Goal: Task Accomplishment & Management: Use online tool/utility

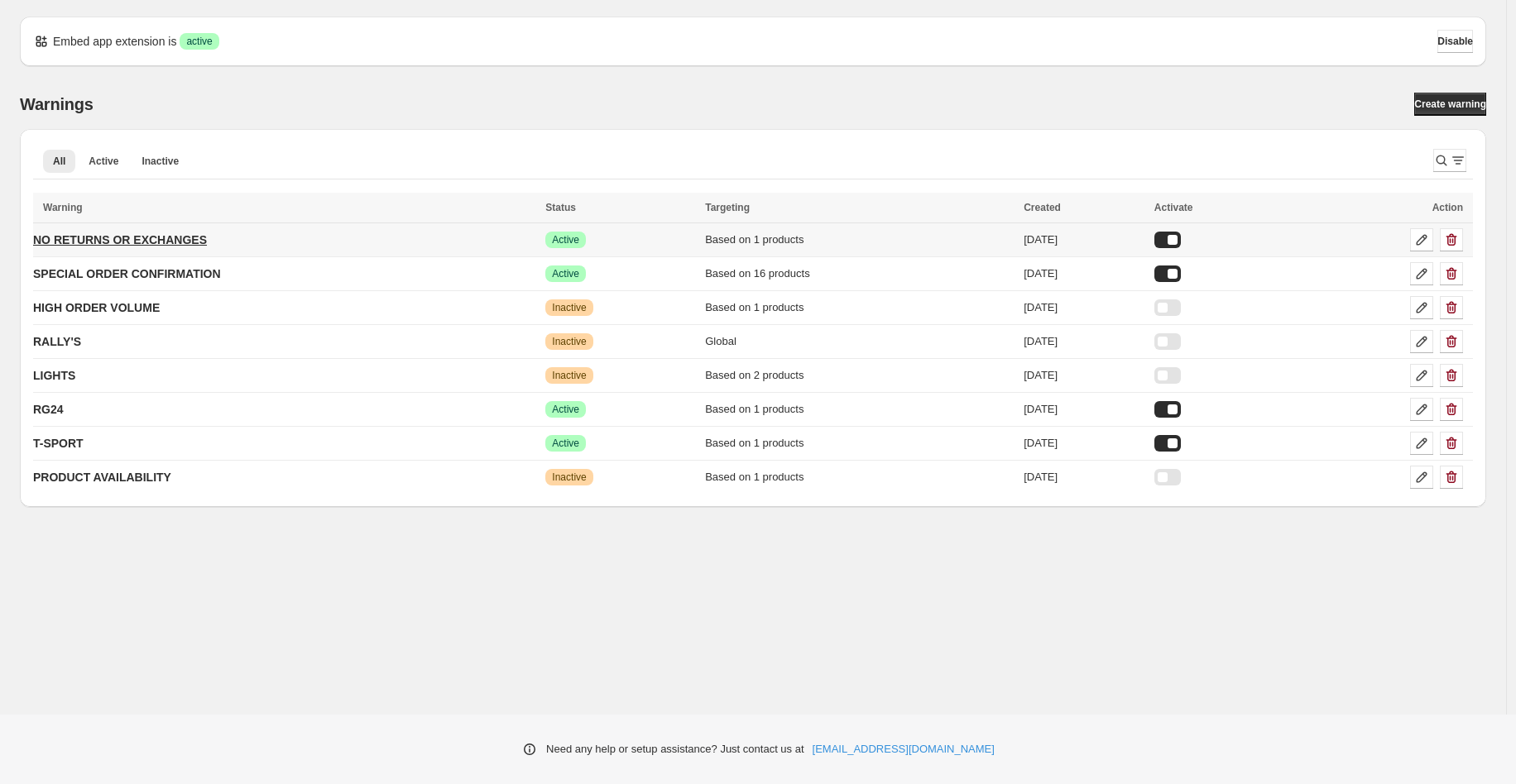
click at [137, 235] on p "NO RETURNS OR EXCHANGES" at bounding box center [120, 239] width 174 height 17
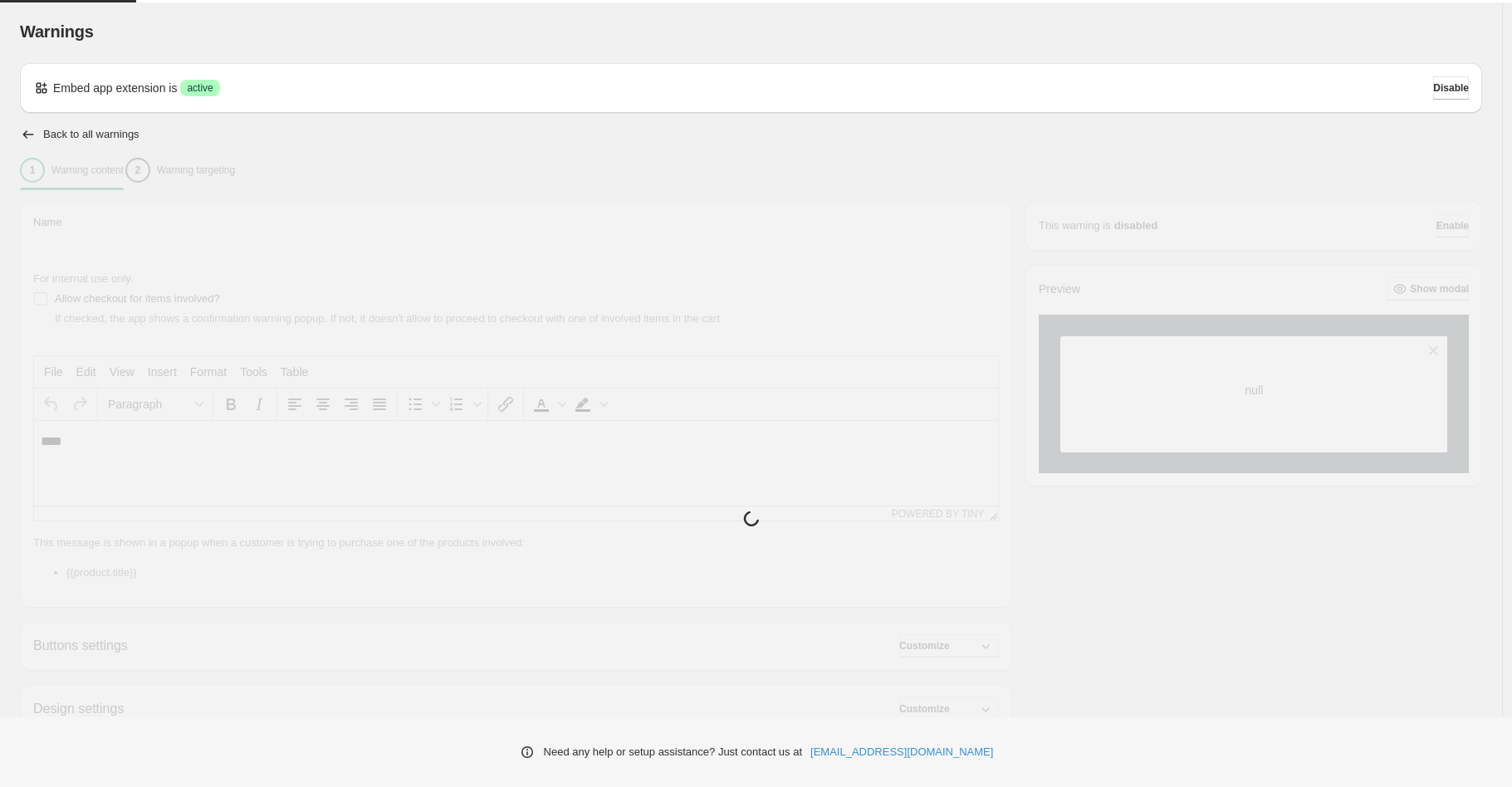
type input "**********"
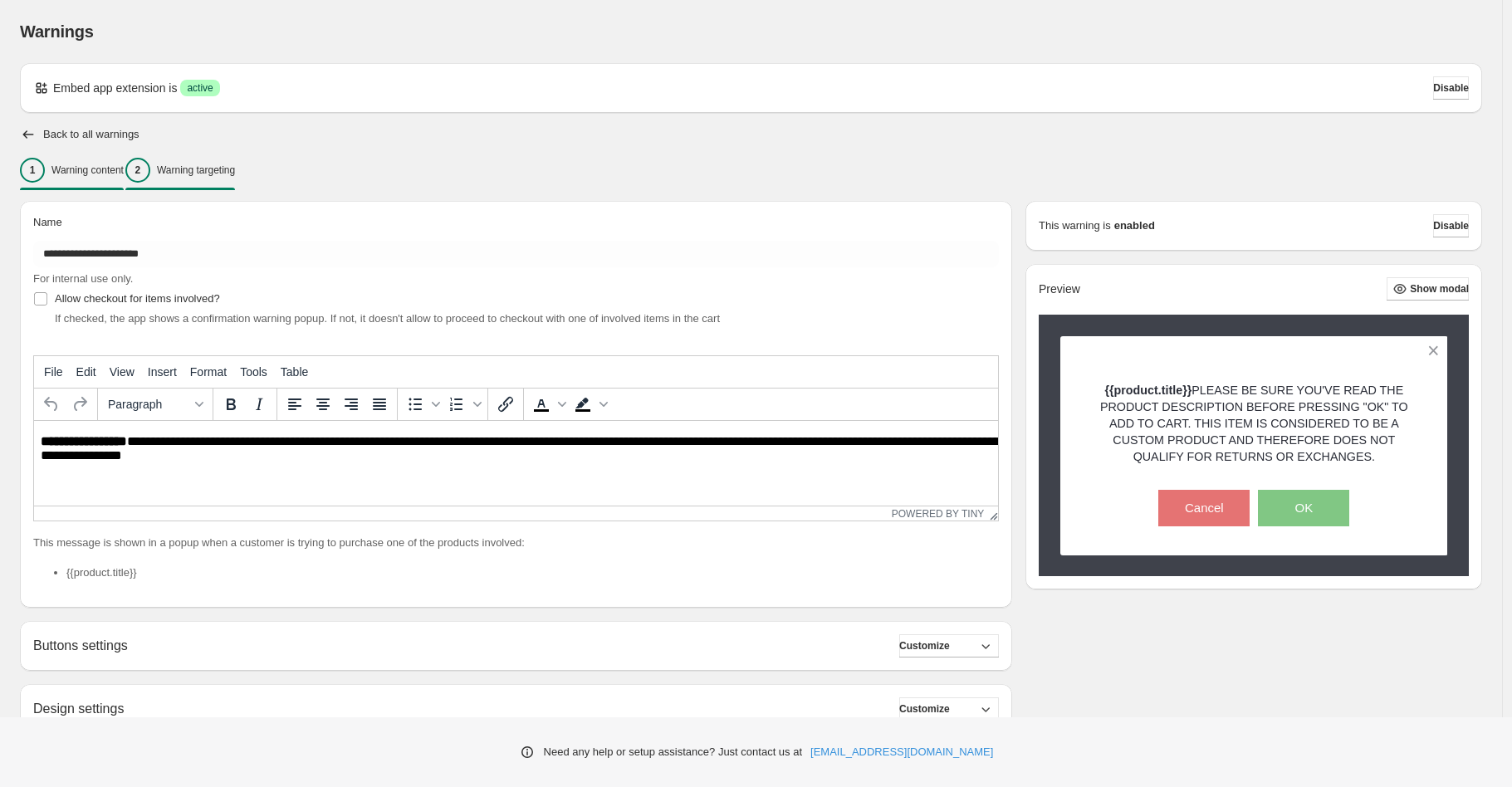
click at [235, 178] on div "2 Warning targeting" at bounding box center [180, 170] width 110 height 25
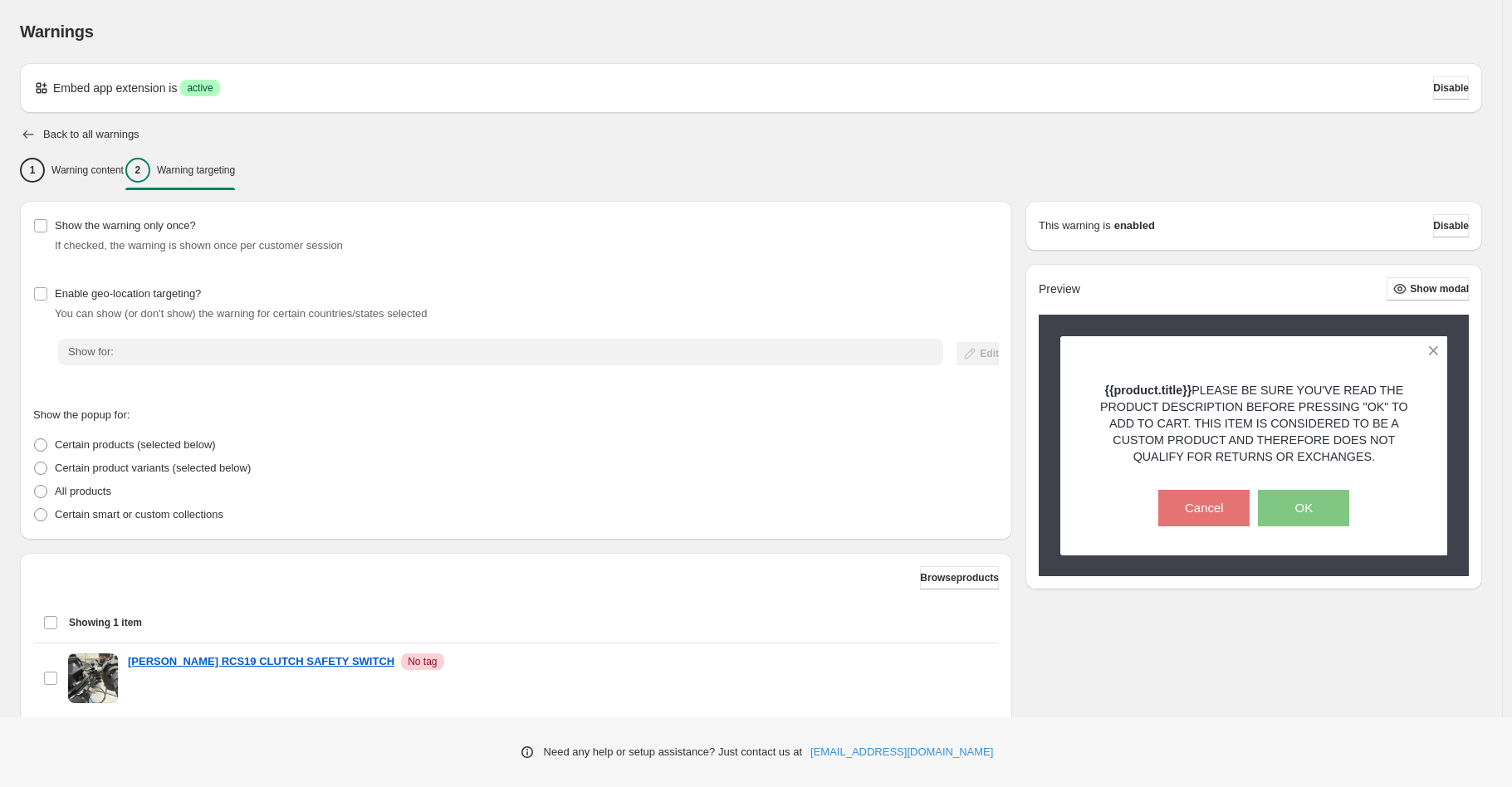
click at [29, 133] on icon "button" at bounding box center [28, 134] width 11 height 8
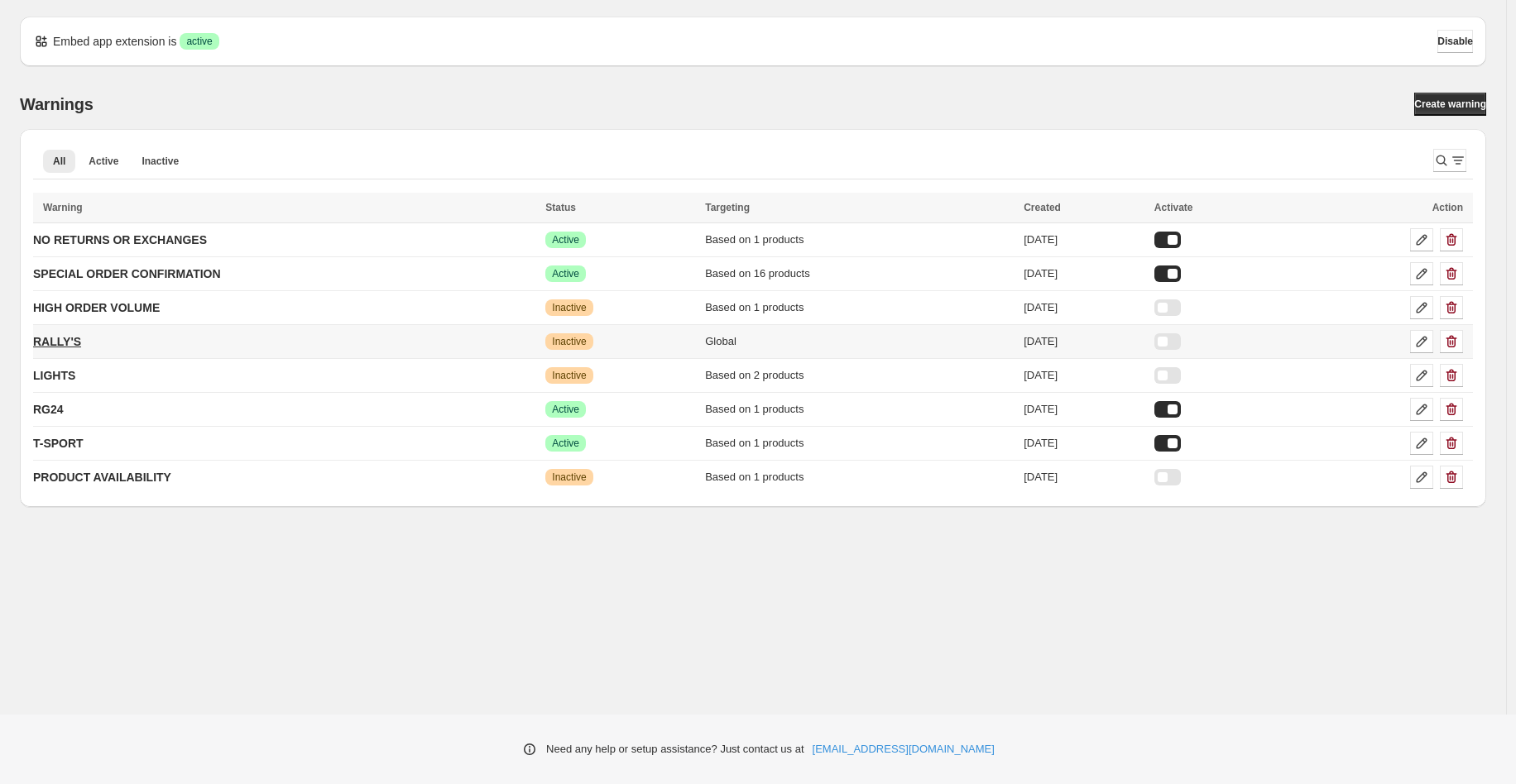
click at [68, 340] on p "RALLY'S" at bounding box center [57, 341] width 48 height 17
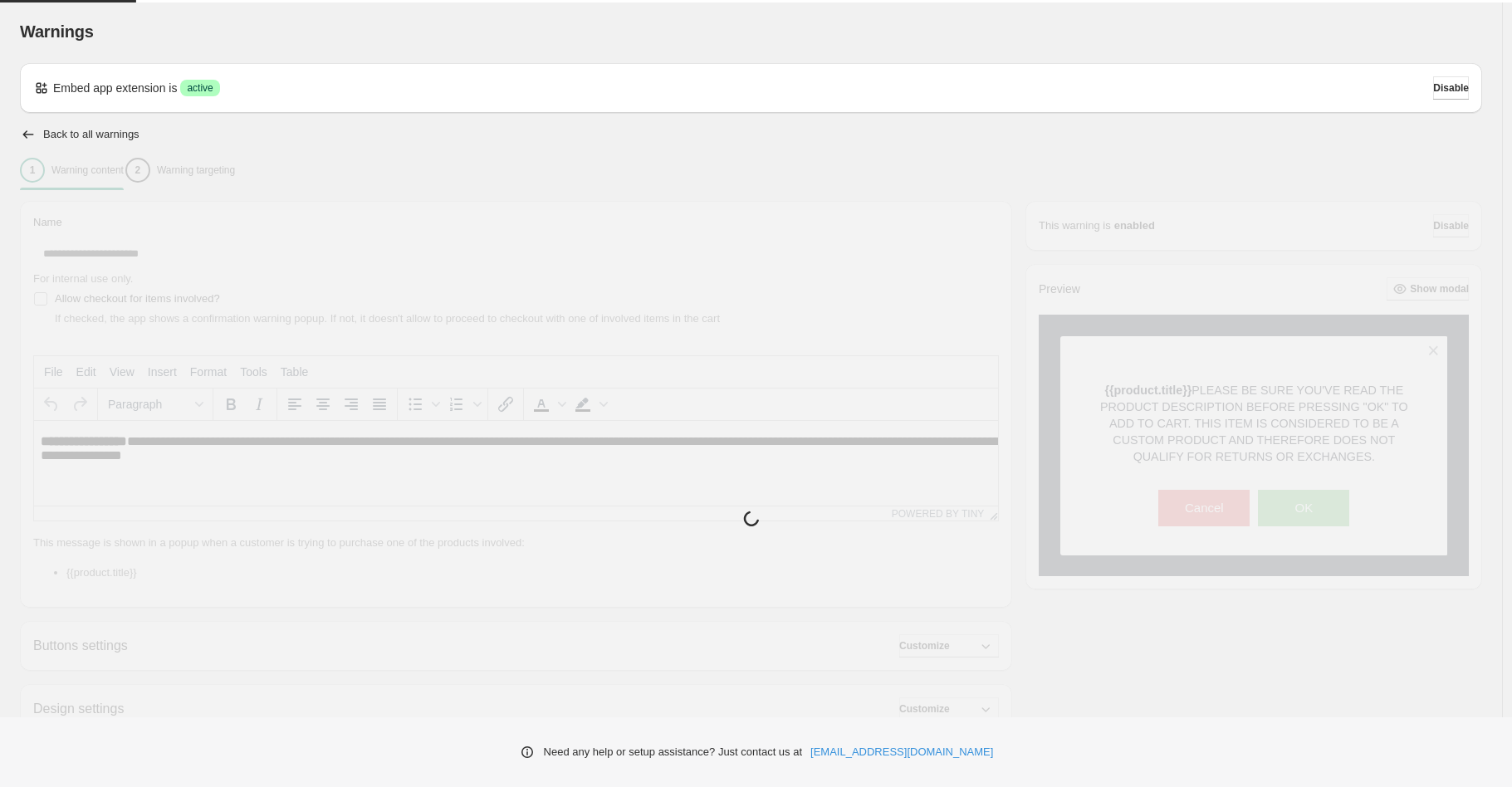
type input "*******"
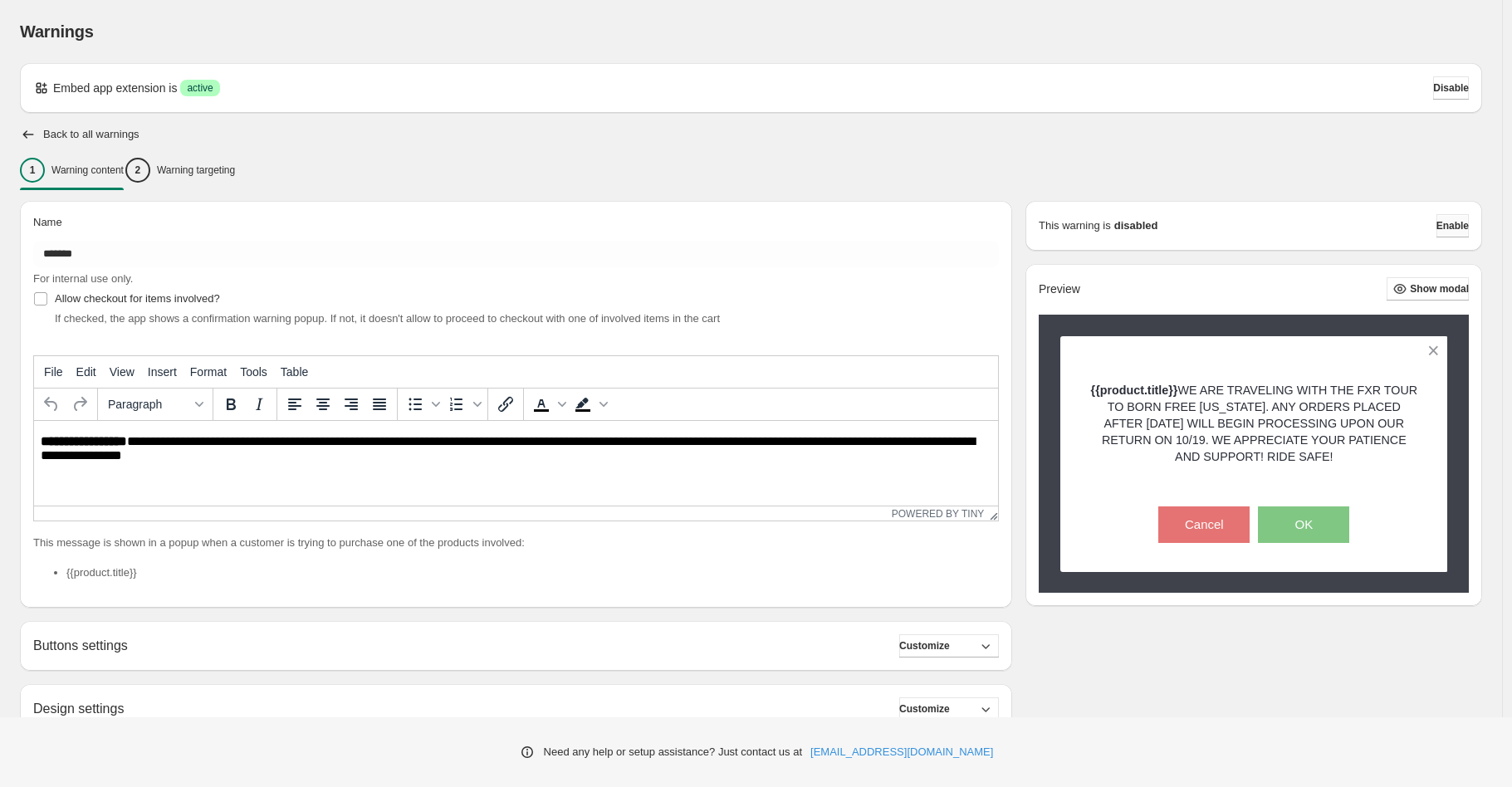
click at [1450, 225] on span "Enable" at bounding box center [1452, 226] width 32 height 14
click at [1450, 221] on span "Enable" at bounding box center [1452, 226] width 32 height 14
click at [235, 166] on button "2 Warning targeting" at bounding box center [180, 171] width 110 height 35
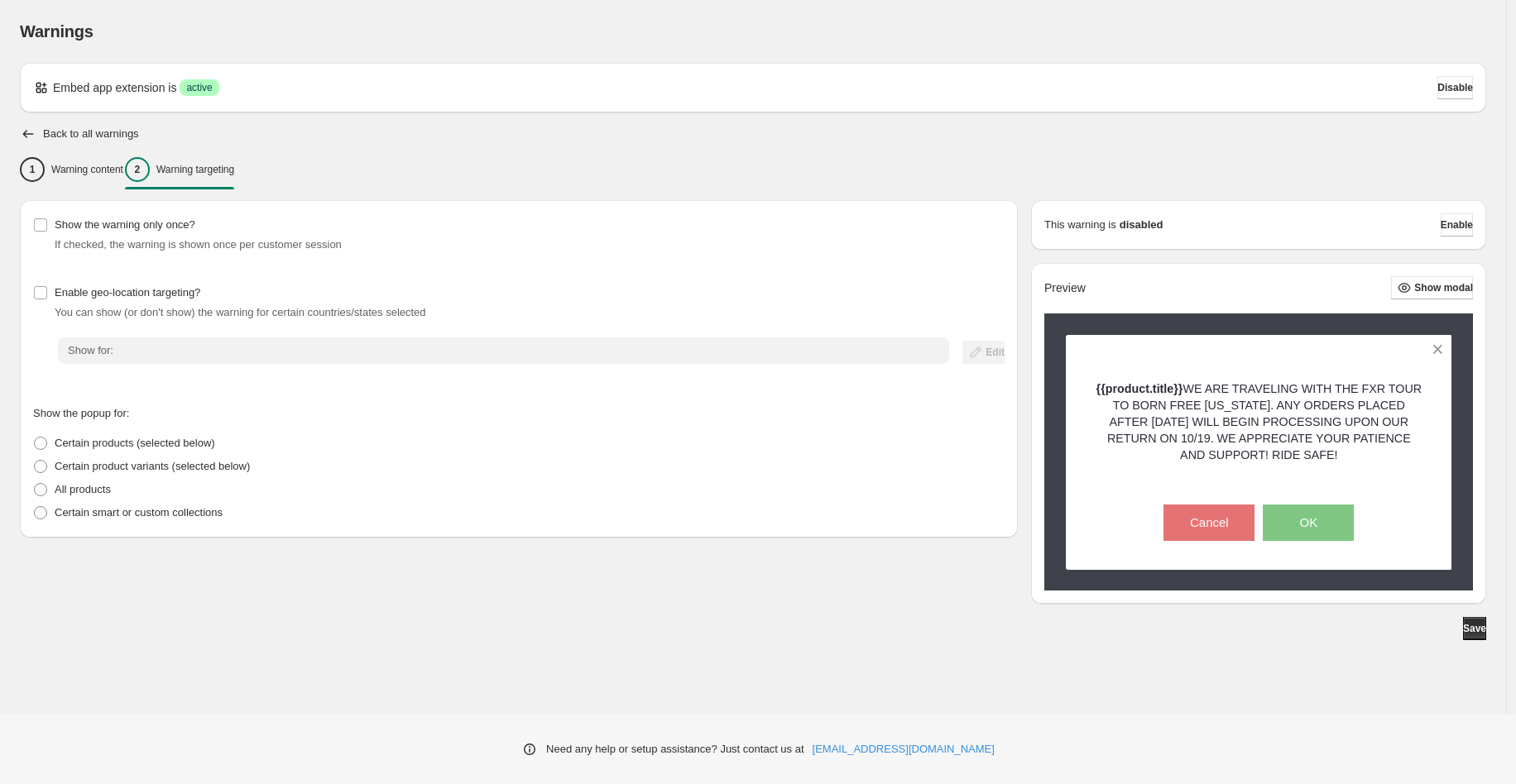
click at [69, 128] on h2 "Back to all warnings" at bounding box center [91, 134] width 96 height 14
click at [25, 136] on icon "button" at bounding box center [28, 134] width 11 height 8
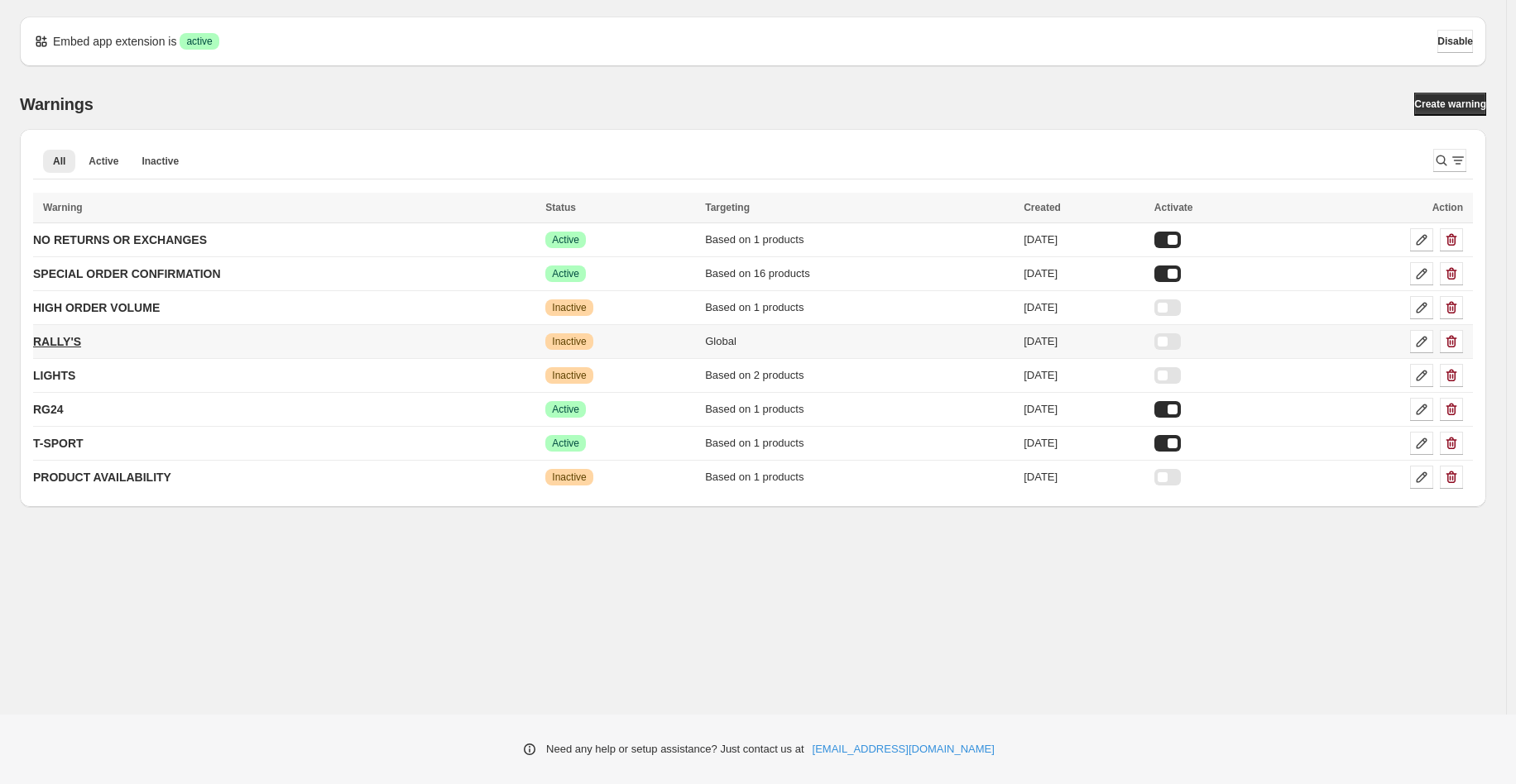
click at [59, 347] on p "RALLY'S" at bounding box center [57, 341] width 48 height 17
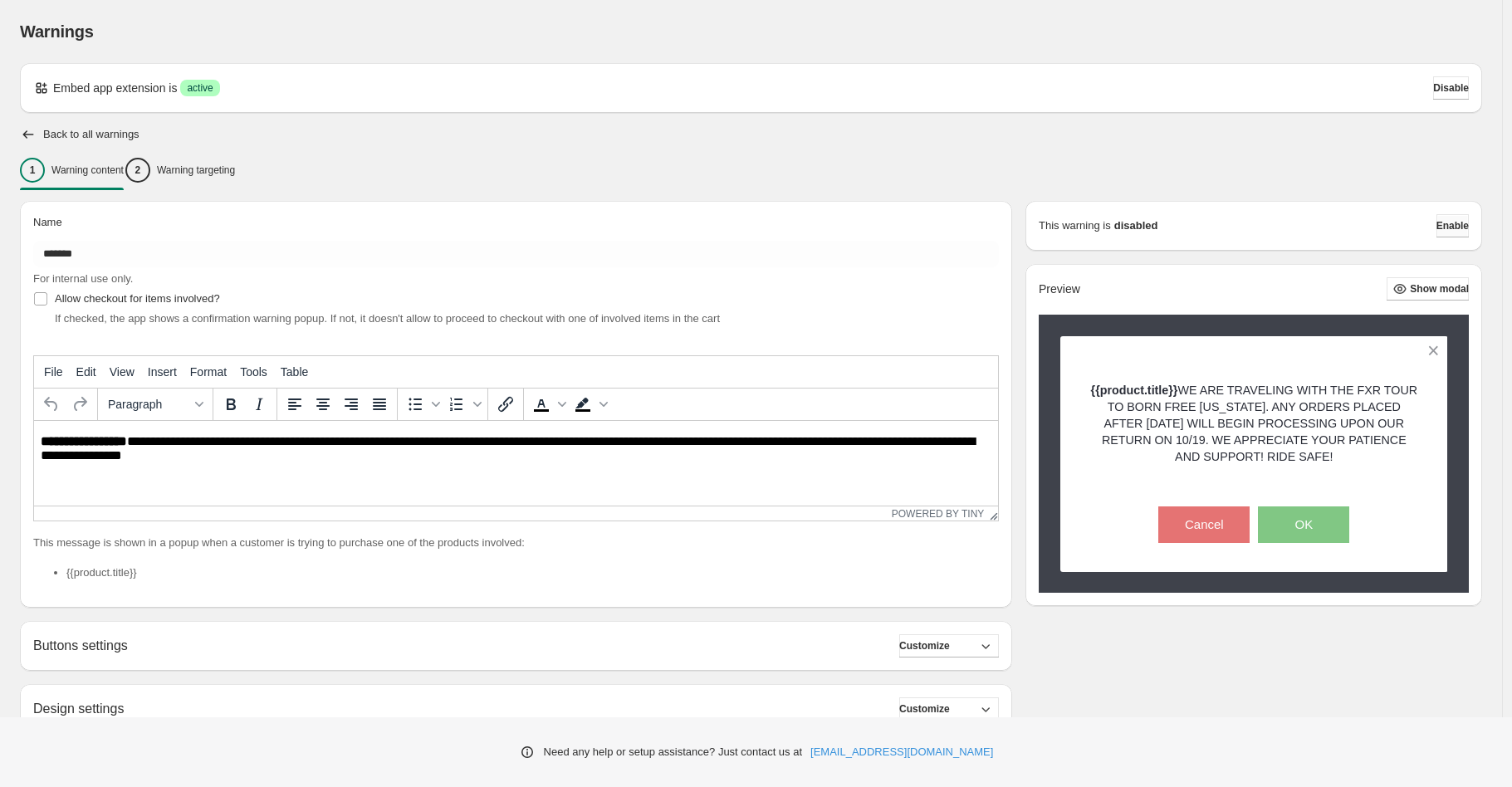
click at [1445, 224] on span "Enable" at bounding box center [1452, 226] width 32 height 14
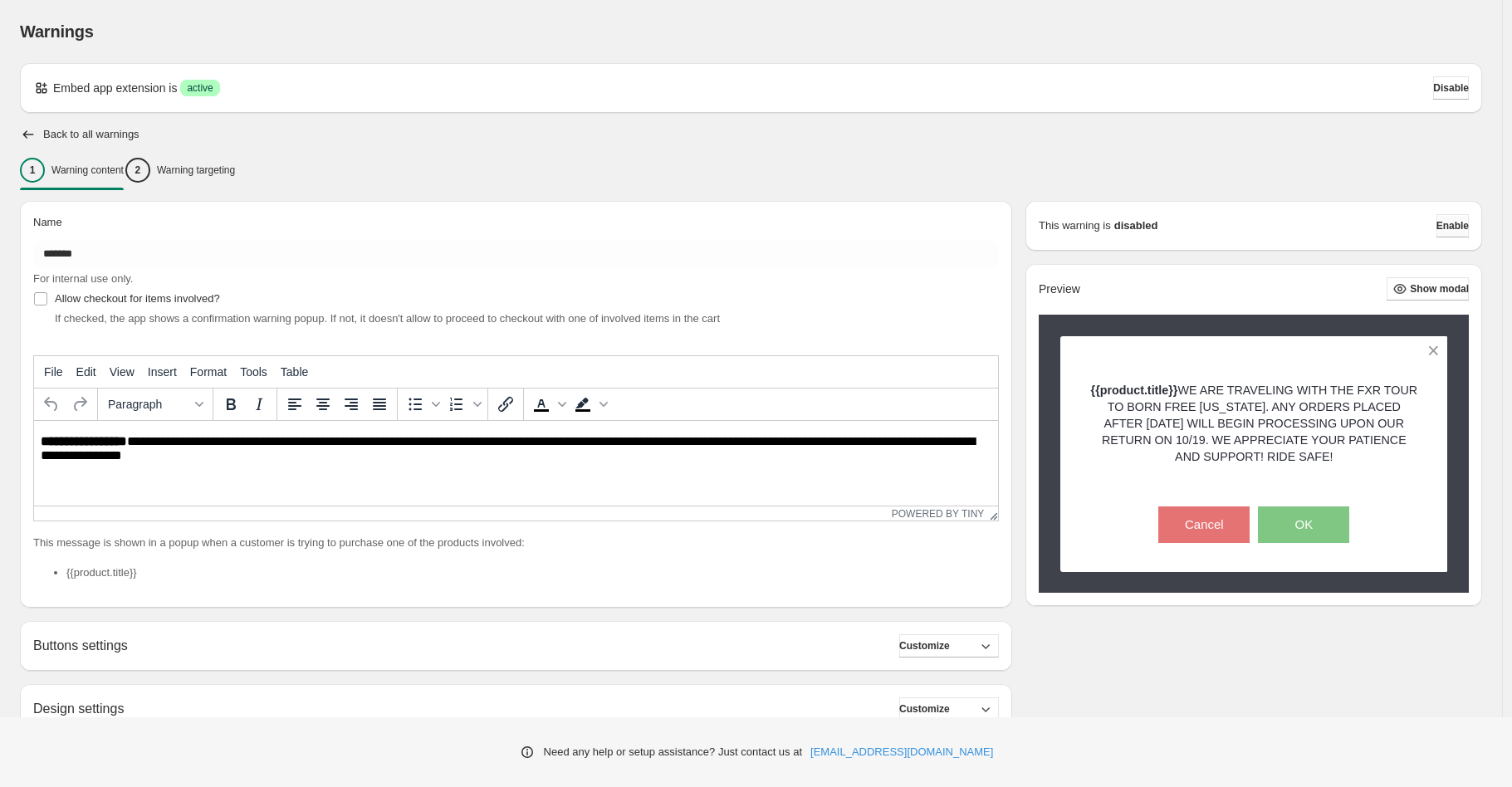
click at [1445, 224] on span "Enable" at bounding box center [1452, 226] width 32 height 14
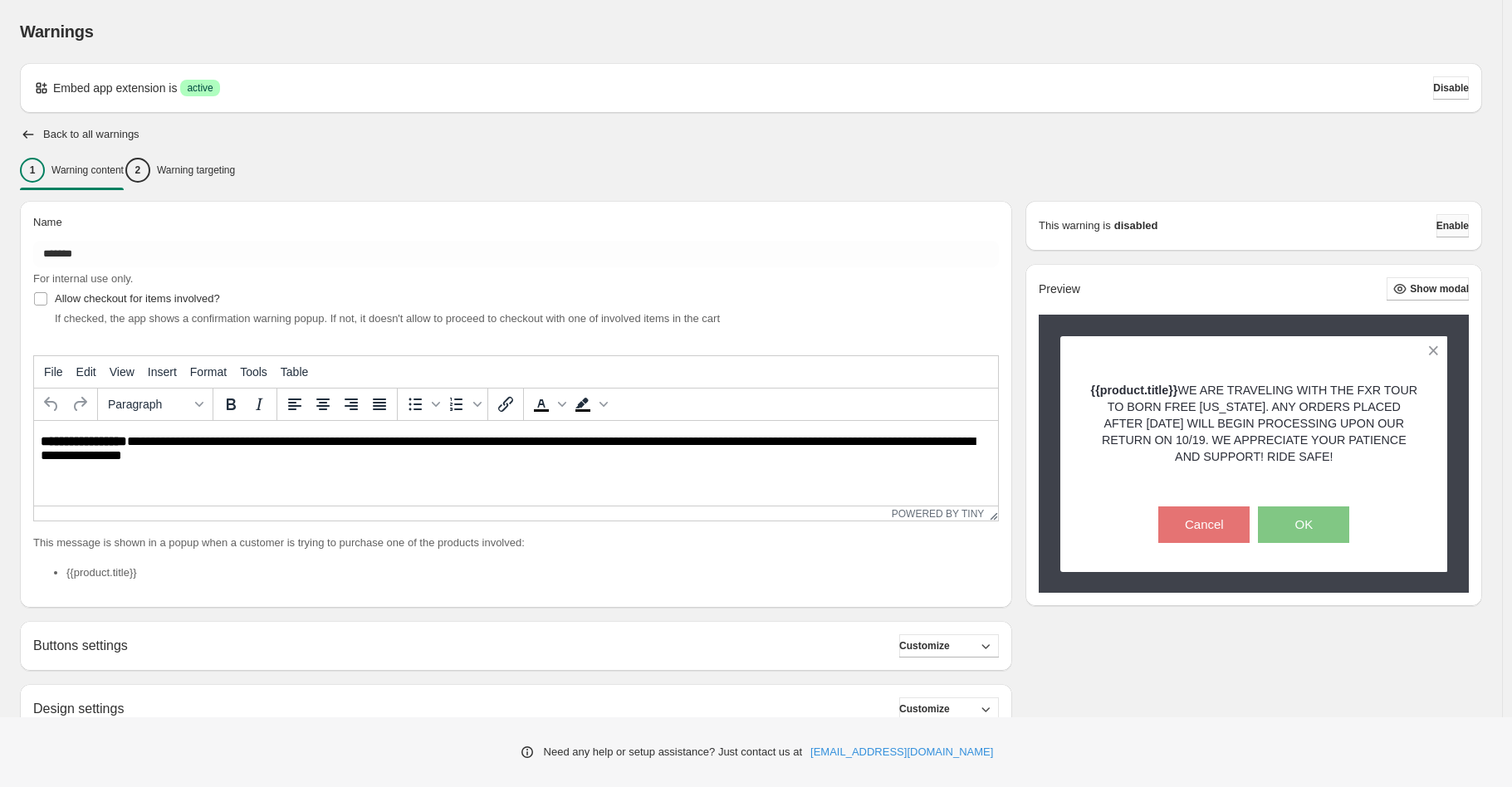
click at [1445, 224] on span "Enable" at bounding box center [1452, 226] width 32 height 14
click at [24, 132] on icon "button" at bounding box center [27, 134] width 17 height 17
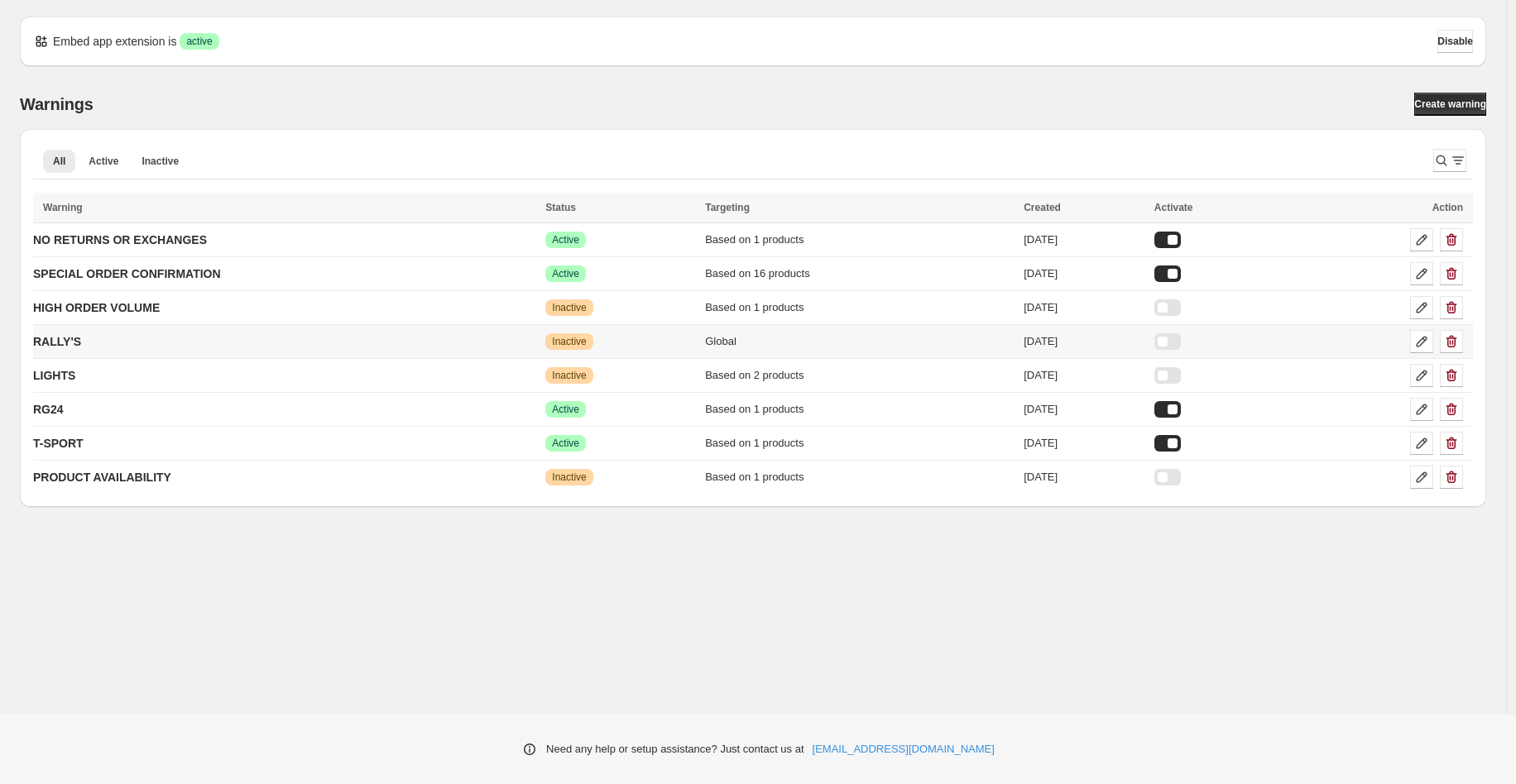
click at [1181, 342] on div at bounding box center [1167, 341] width 26 height 17
